Goal: Task Accomplishment & Management: Use online tool/utility

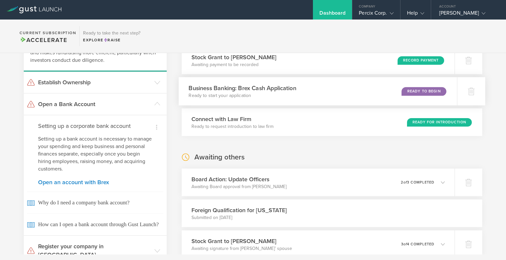
scroll to position [80, 0]
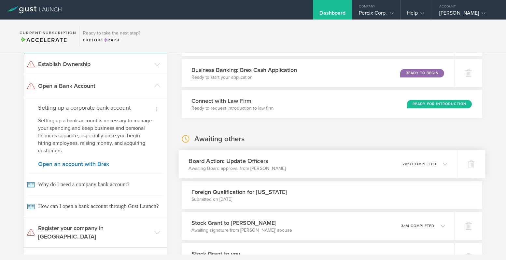
click at [446, 164] on icon at bounding box center [445, 164] width 4 height 4
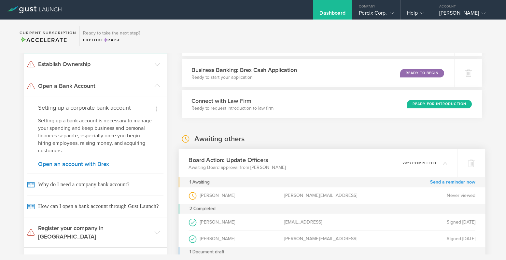
click at [440, 180] on link "Send a reminder now" at bounding box center [452, 182] width 45 height 10
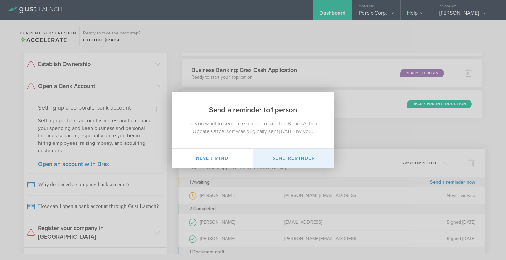
click at [285, 160] on button "Send Reminder" at bounding box center [293, 159] width 81 height 20
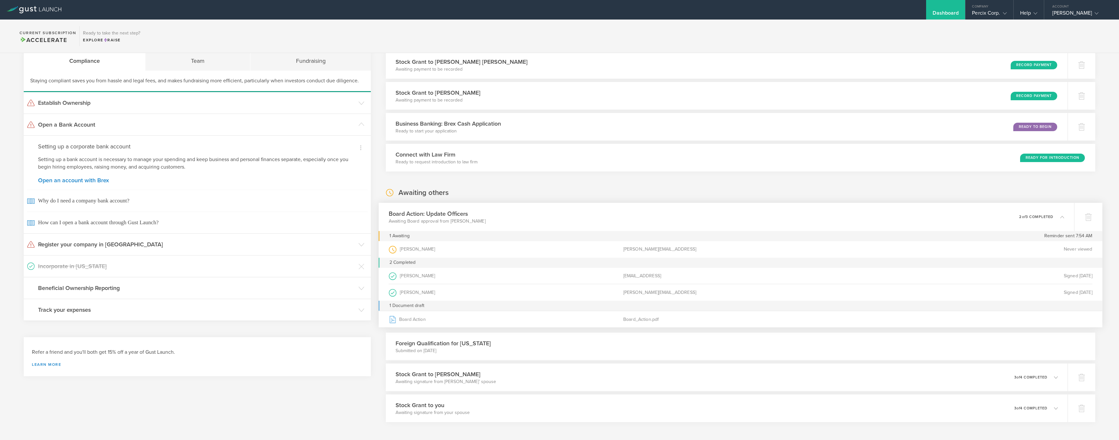
scroll to position [0, 0]
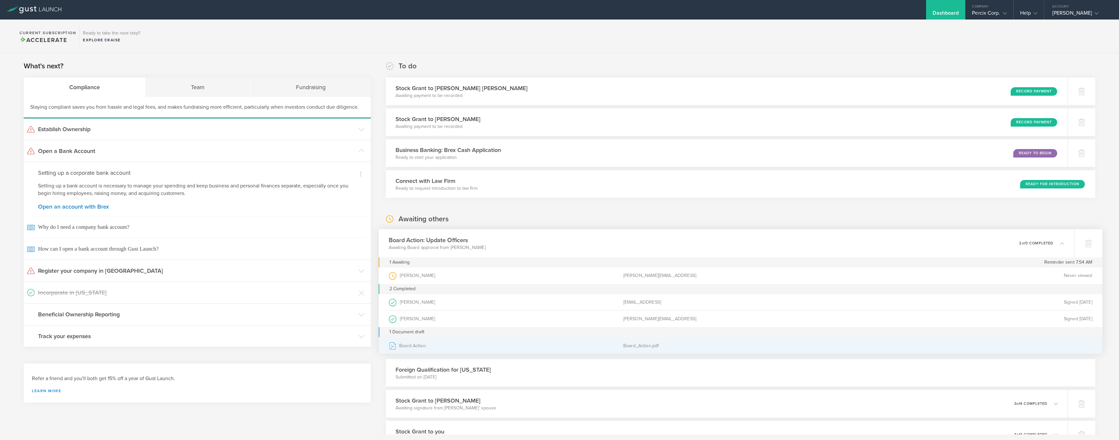
click at [405, 260] on div "Board Action" at bounding box center [506, 345] width 235 height 16
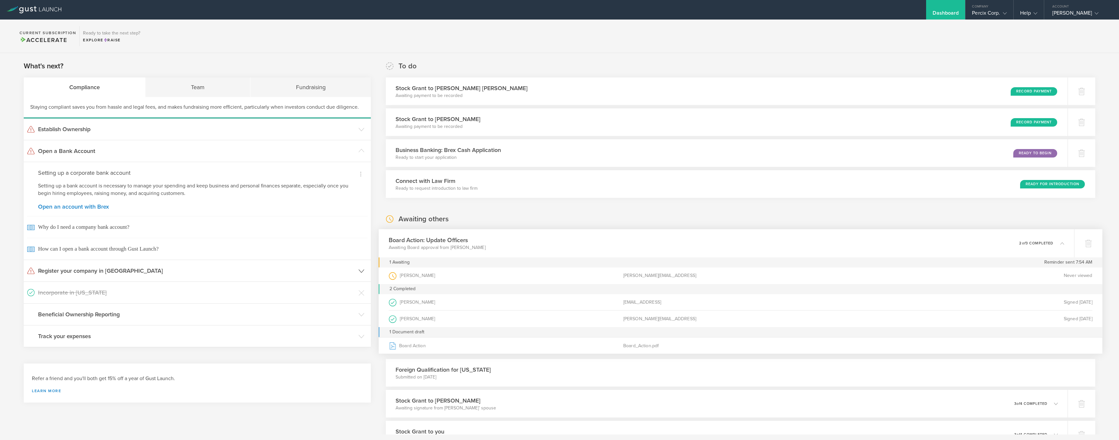
click at [76, 260] on h3 "Register your company in [GEOGRAPHIC_DATA]" at bounding box center [196, 271] width 317 height 8
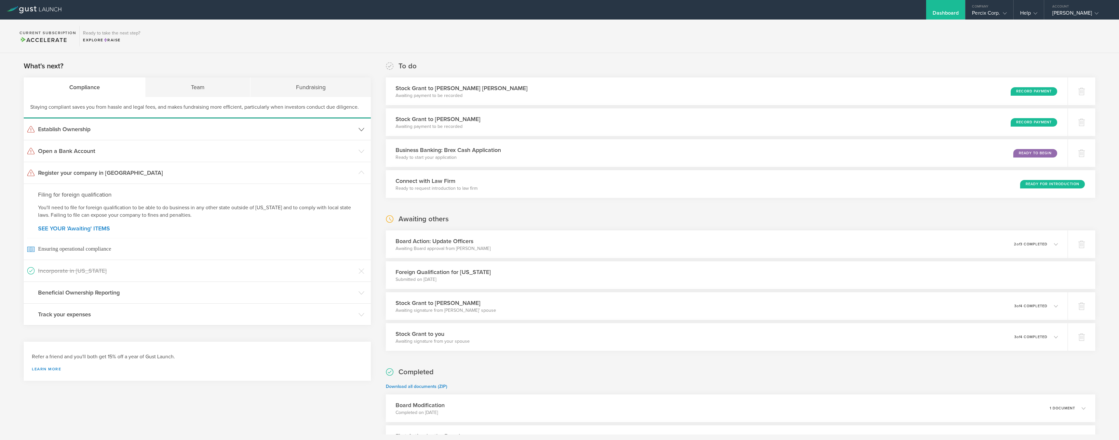
click at [49, 129] on h3 "Establish Ownership" at bounding box center [196, 129] width 317 height 8
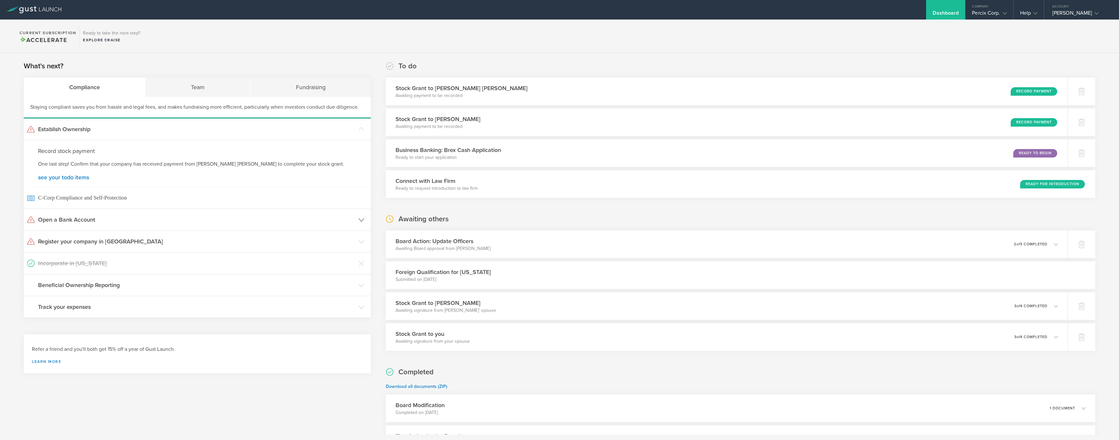
click at [65, 221] on h3 "Open a Bank Account" at bounding box center [196, 219] width 317 height 8
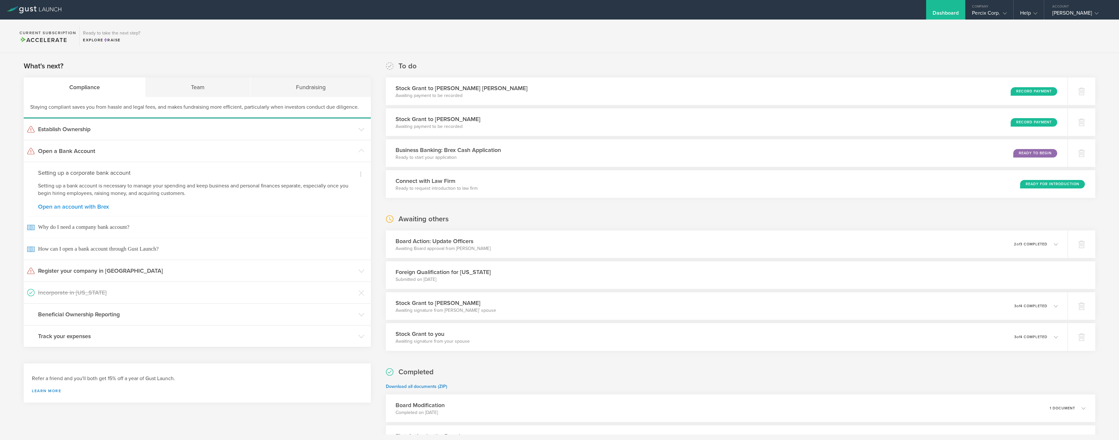
click at [45, 206] on link "Open an account with Brex" at bounding box center [197, 207] width 319 height 6
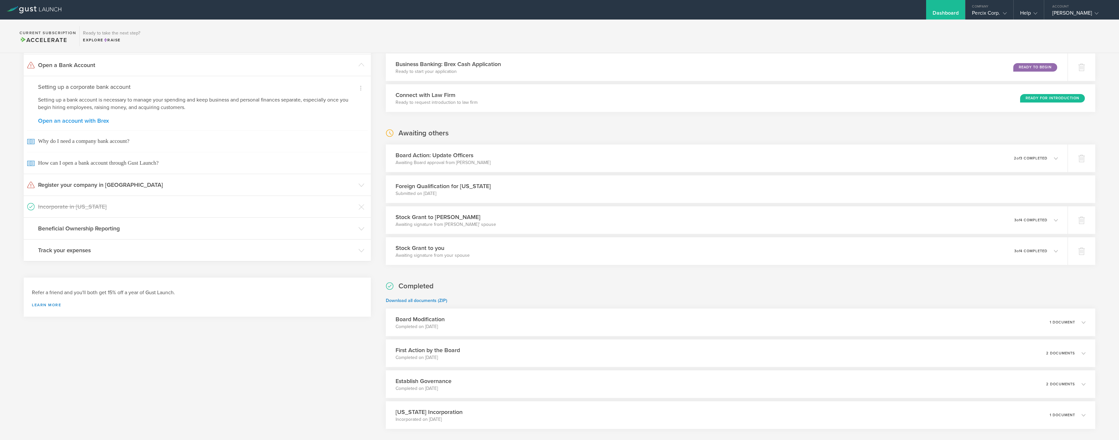
scroll to position [86, 0]
click at [74, 120] on link "Open an account with Brex" at bounding box center [197, 120] width 319 height 6
click at [67, 121] on link "Open an account with Brex" at bounding box center [197, 120] width 319 height 6
click at [58, 119] on link "Open an account with Brex" at bounding box center [197, 120] width 319 height 6
click at [50, 118] on link "Open an account with Brex" at bounding box center [197, 120] width 319 height 6
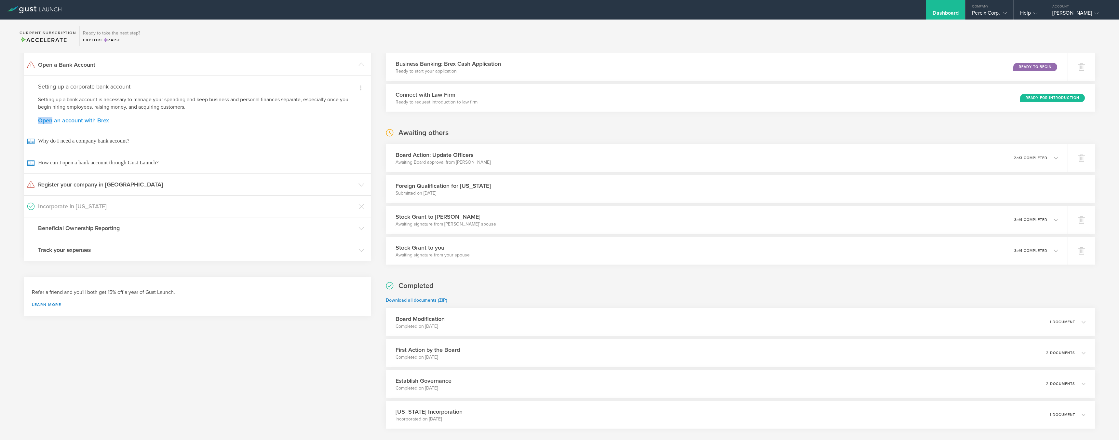
click at [50, 118] on link "Open an account with Brex" at bounding box center [197, 120] width 319 height 6
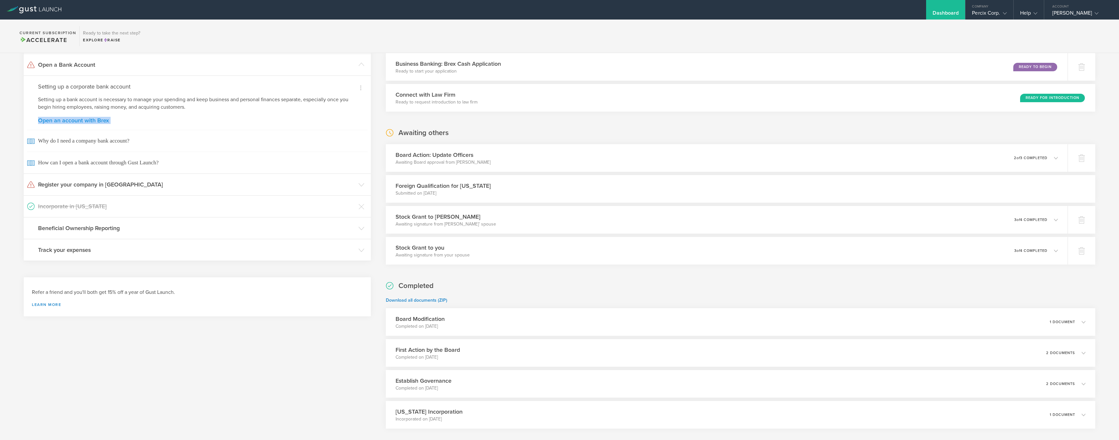
click at [50, 118] on link "Open an account with Brex" at bounding box center [197, 120] width 319 height 6
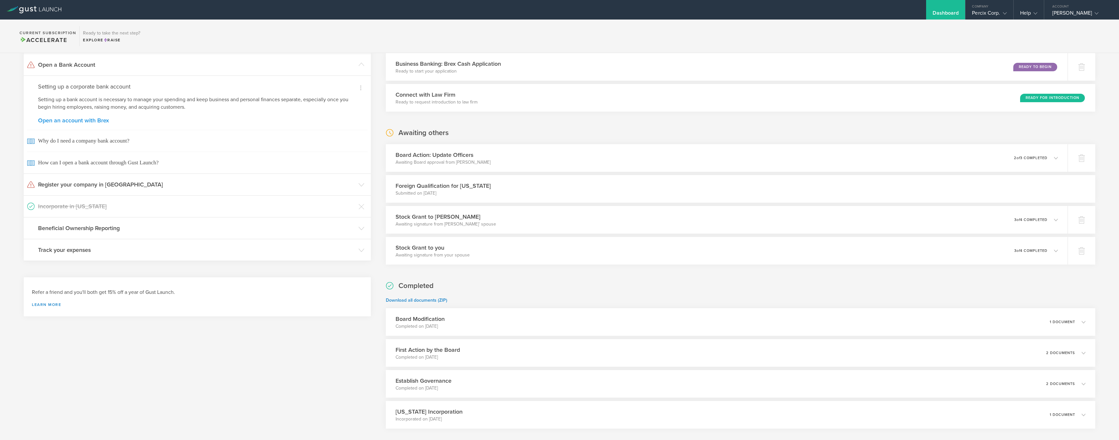
click at [50, 119] on link "Open an account with Brex" at bounding box center [197, 120] width 319 height 6
click at [65, 118] on link "Open an account with Brex" at bounding box center [197, 120] width 319 height 6
click at [505, 158] on div "Board Action: Update Officers Awaiting Board approval from [PERSON_NAME] 0 unde…" at bounding box center [727, 158] width 696 height 28
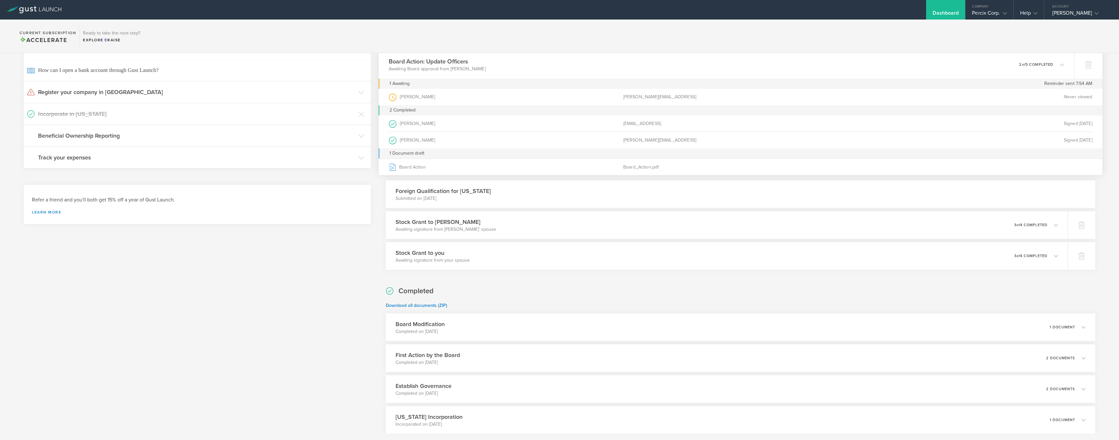
scroll to position [219, 0]
